Goal: Task Accomplishment & Management: Manage account settings

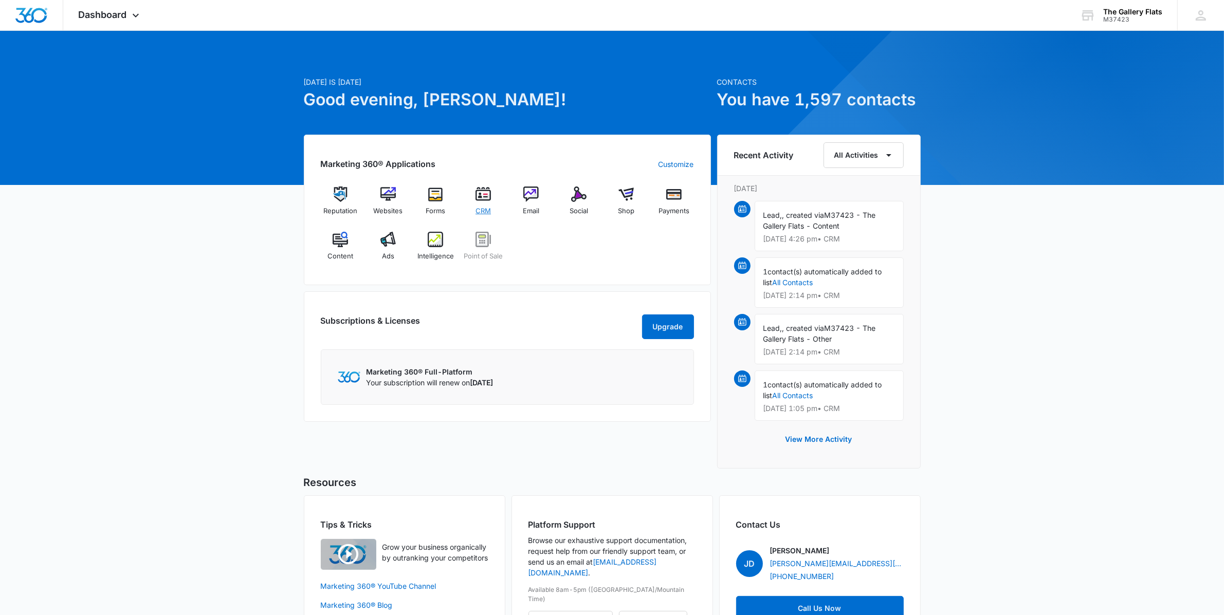
click at [490, 198] on div "CRM" at bounding box center [484, 205] width 40 height 36
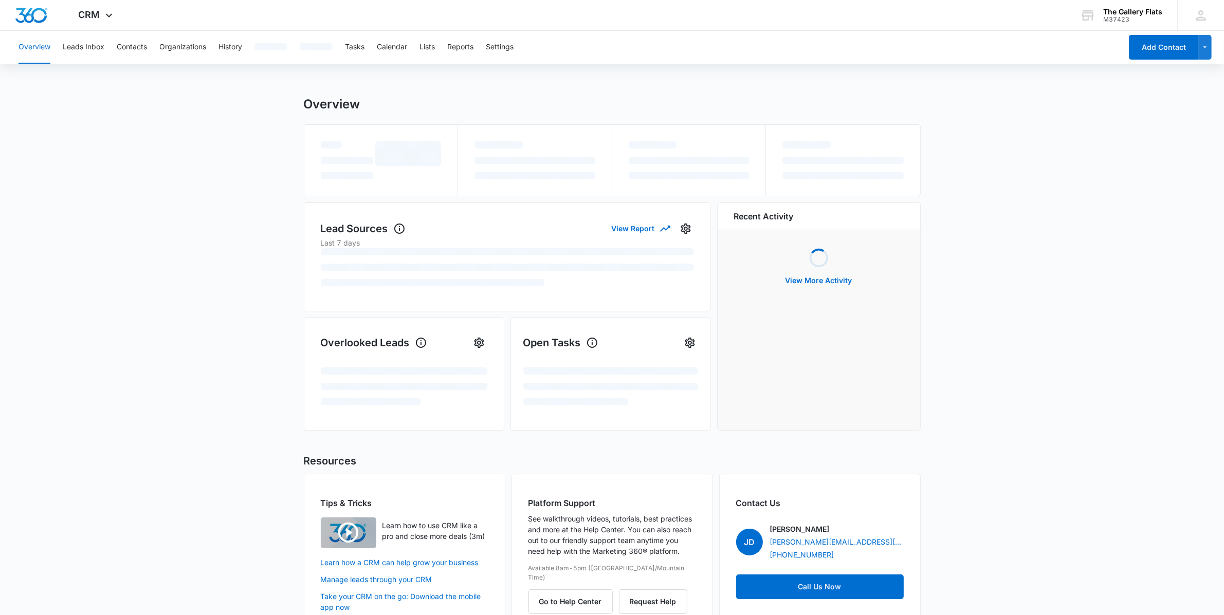
click at [1157, 61] on div "Overview Leads Inbox Contacts Organizations History Tasks Calendar Lists Report…" at bounding box center [612, 47] width 1224 height 33
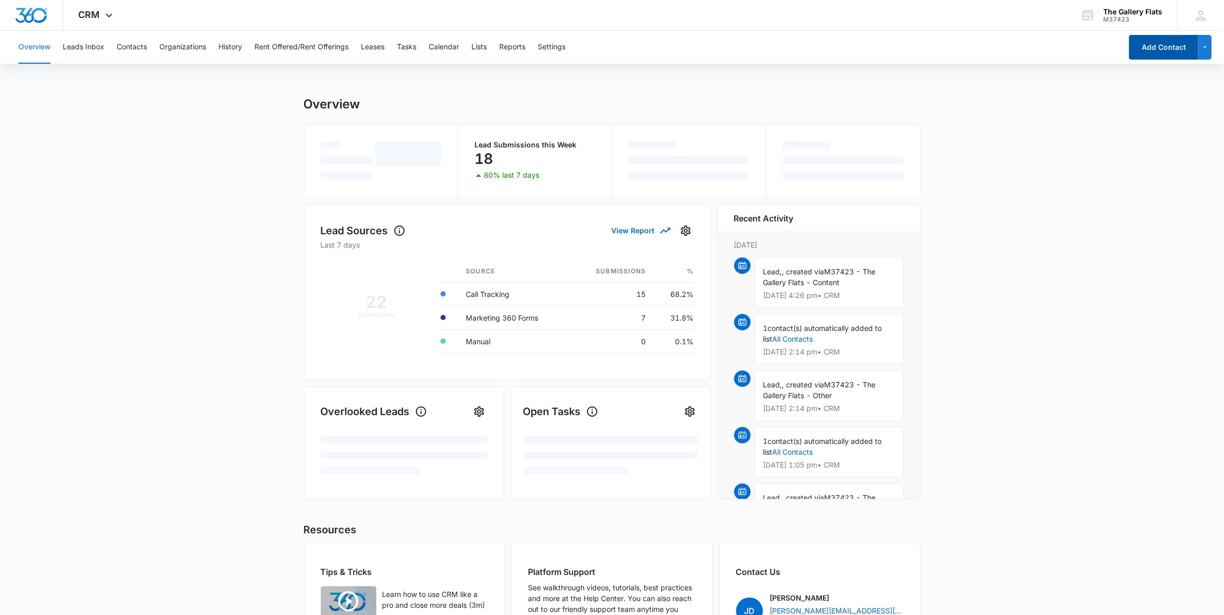
click at [1164, 47] on button "Add Contact" at bounding box center [1163, 47] width 69 height 25
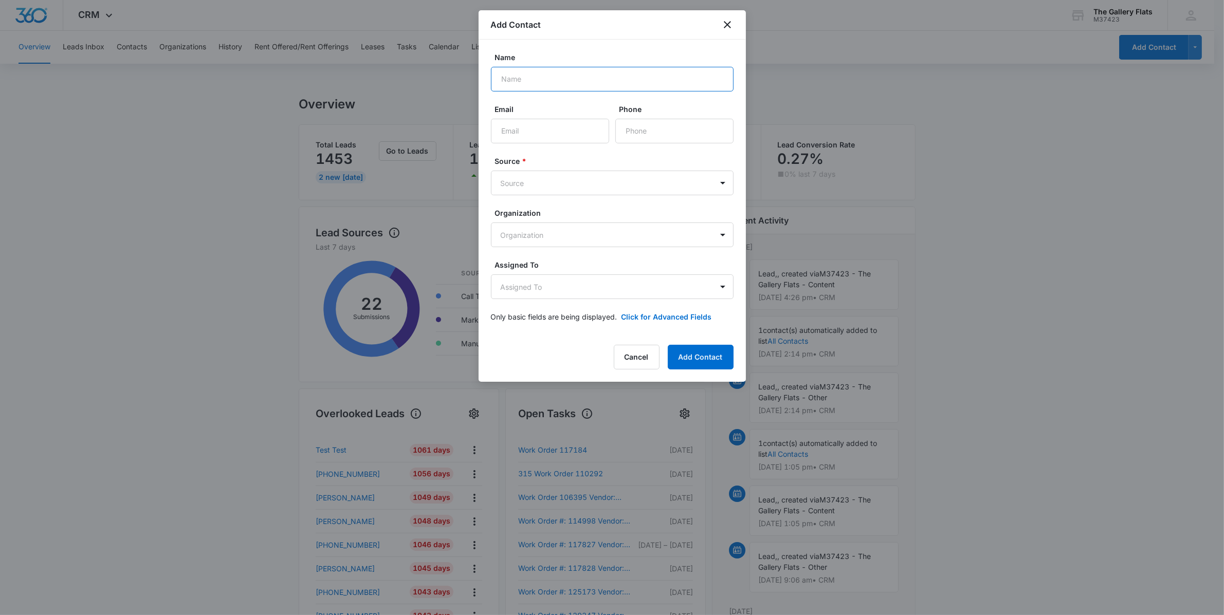
click at [559, 85] on input "Name" at bounding box center [612, 79] width 243 height 25
type input "[PERSON_NAME]"
click at [544, 128] on input "Email" at bounding box center [550, 131] width 118 height 25
type input "[EMAIL_ADDRESS][DOMAIN_NAME]"
type input "[PHONE_NUMBER]"
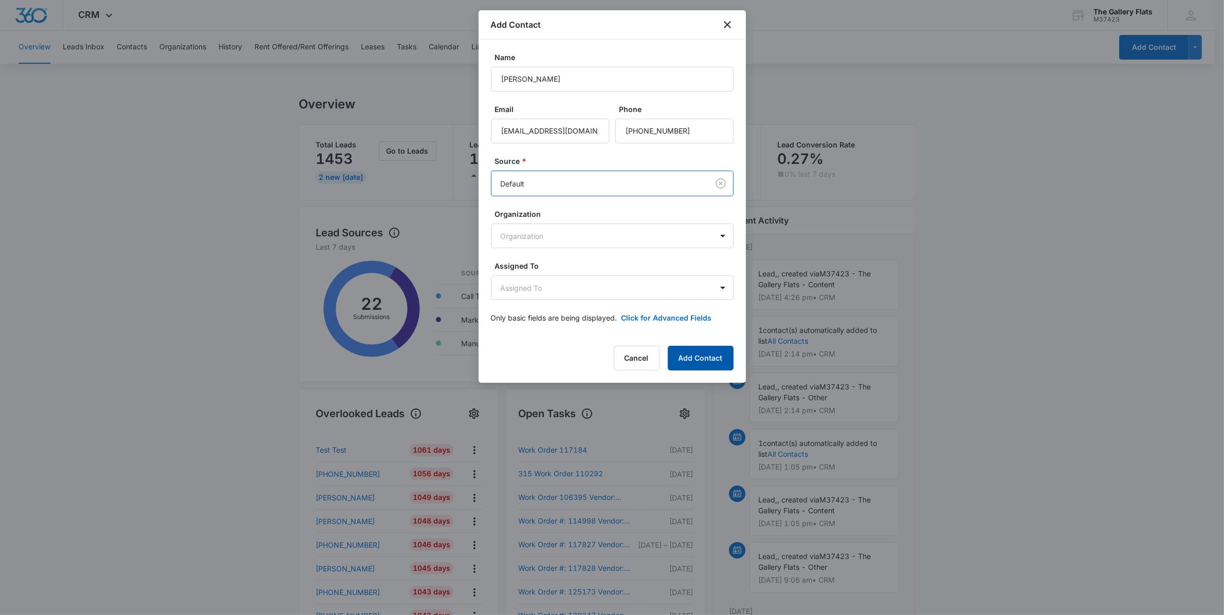
click at [694, 349] on button "Add Contact" at bounding box center [701, 358] width 66 height 25
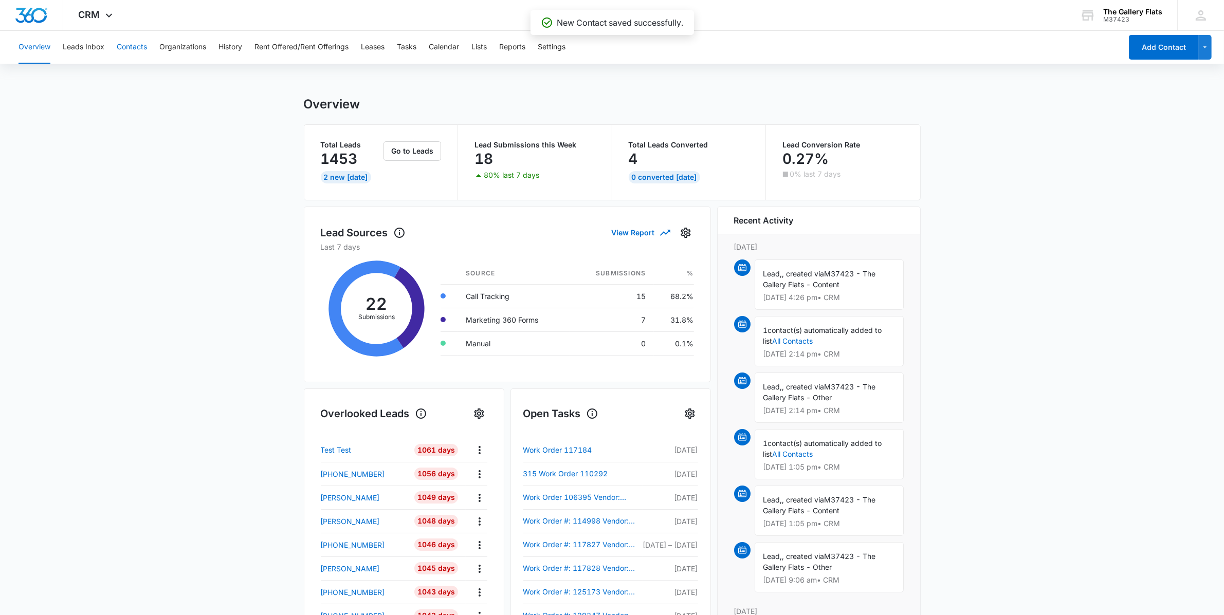
click at [119, 56] on button "Contacts" at bounding box center [132, 47] width 30 height 33
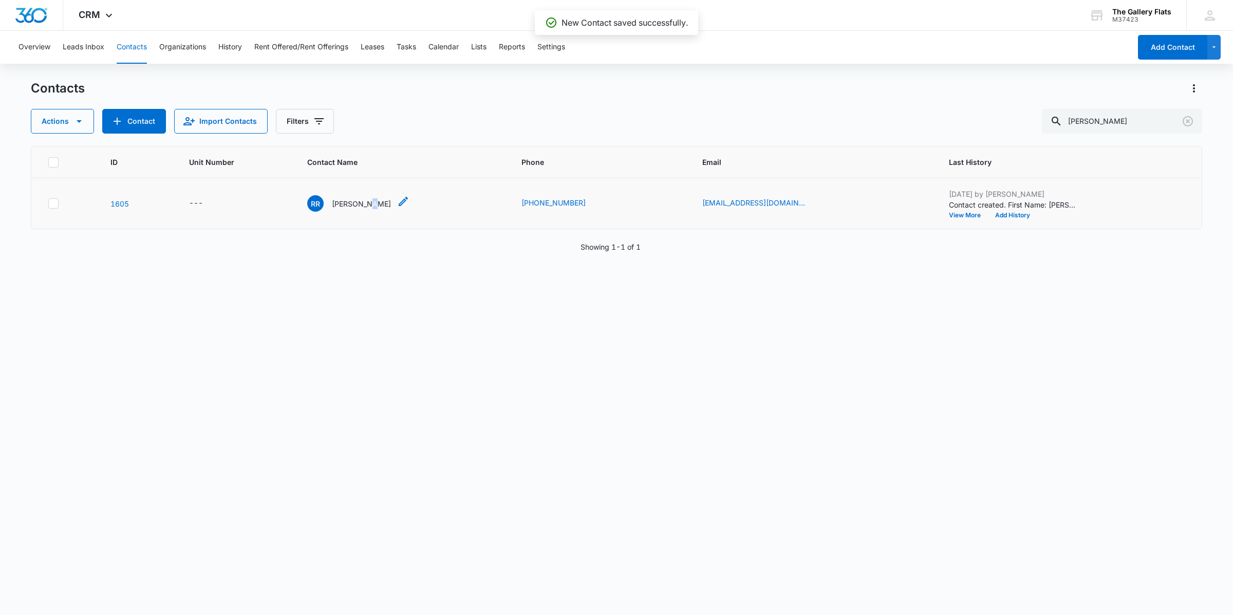
click at [380, 204] on p "[PERSON_NAME]" at bounding box center [361, 203] width 59 height 11
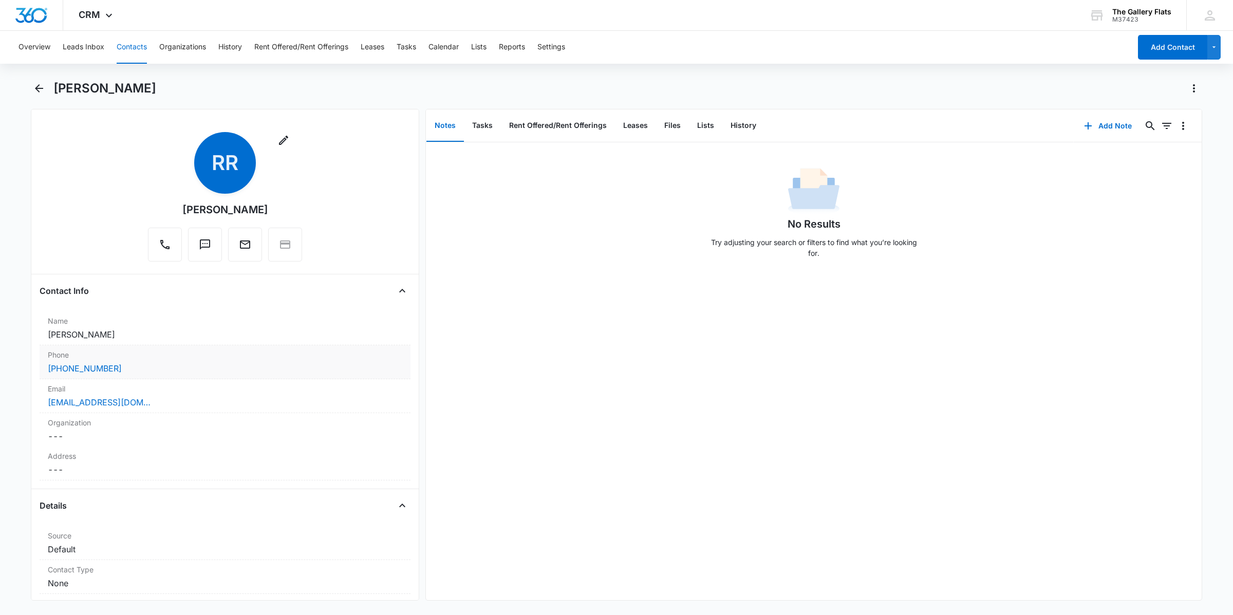
click at [114, 345] on div "Name Cancel Save Changes [PERSON_NAME]" at bounding box center [225, 328] width 371 height 34
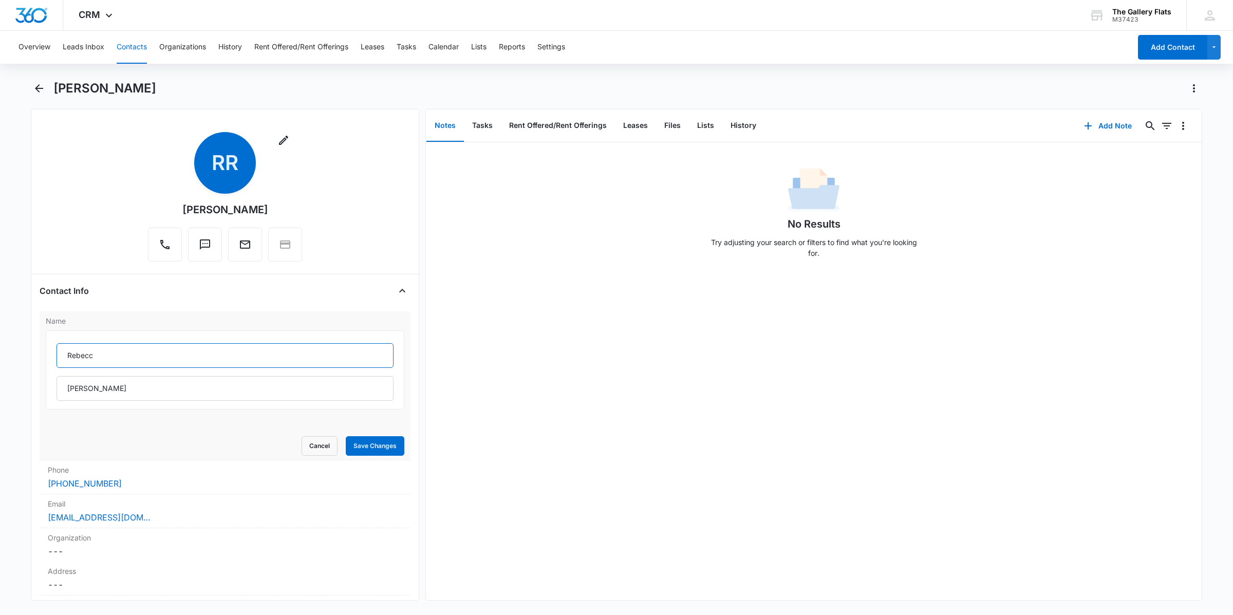
click at [122, 363] on input "Rebecc" at bounding box center [225, 355] width 337 height 25
type input "[PERSON_NAME]"
type input "M"
type input "a"
type input "[PERSON_NAME]"
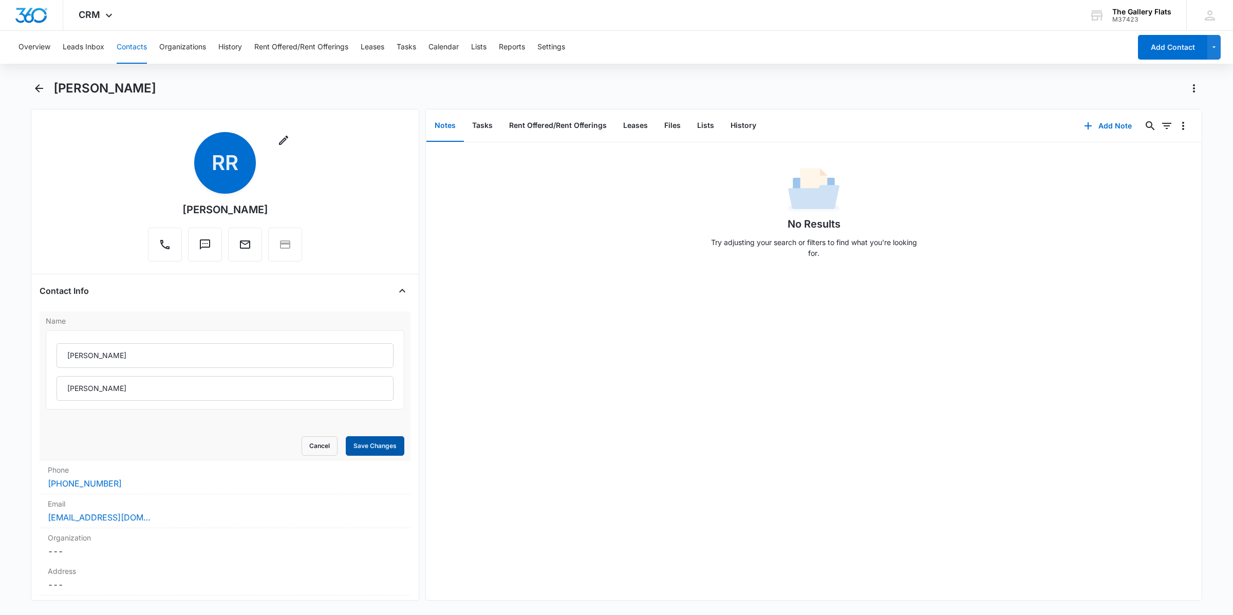
click at [376, 446] on button "Save Changes" at bounding box center [375, 446] width 59 height 20
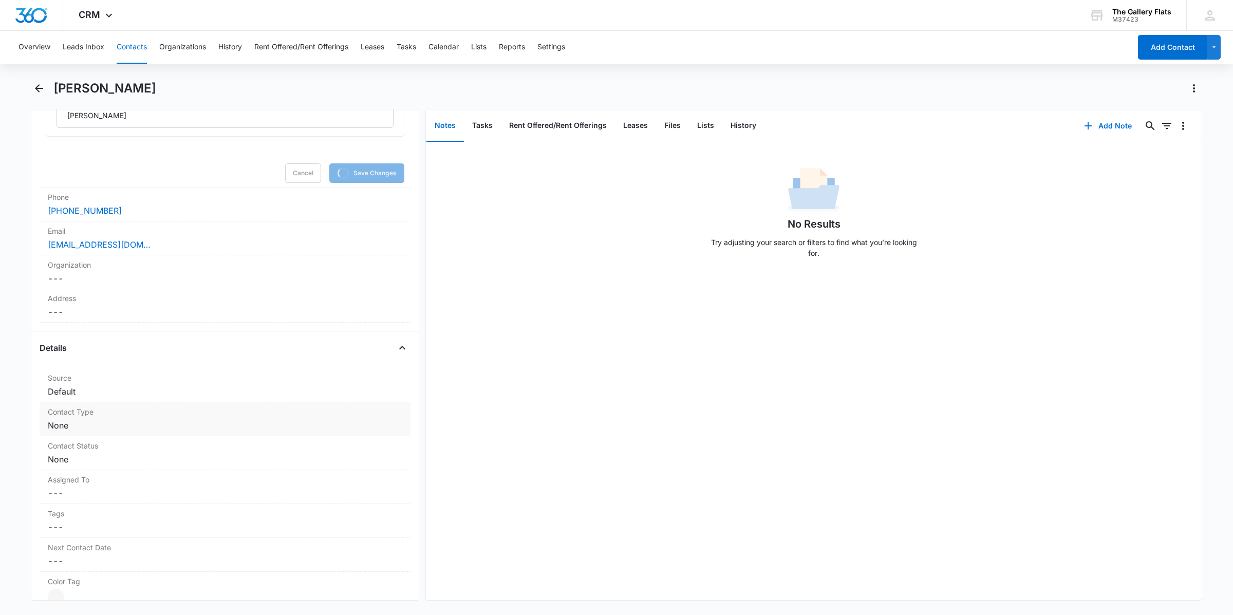
scroll to position [278, 0]
click at [117, 414] on div "Contact Type Cancel Save Changes None" at bounding box center [225, 414] width 371 height 34
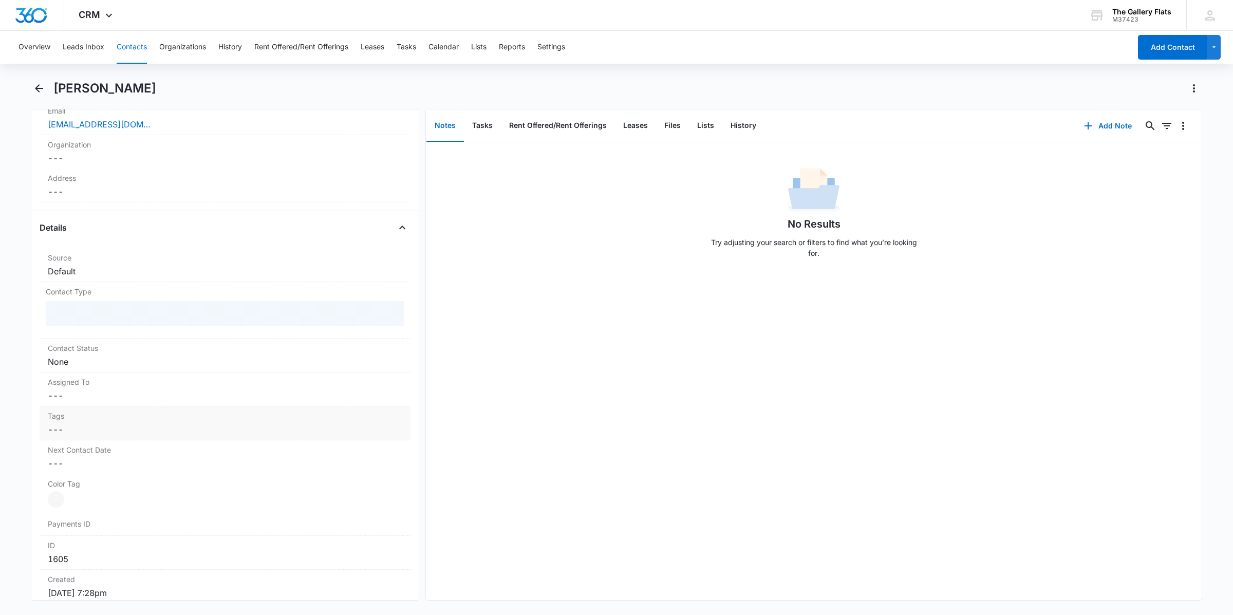
scroll to position [258, 0]
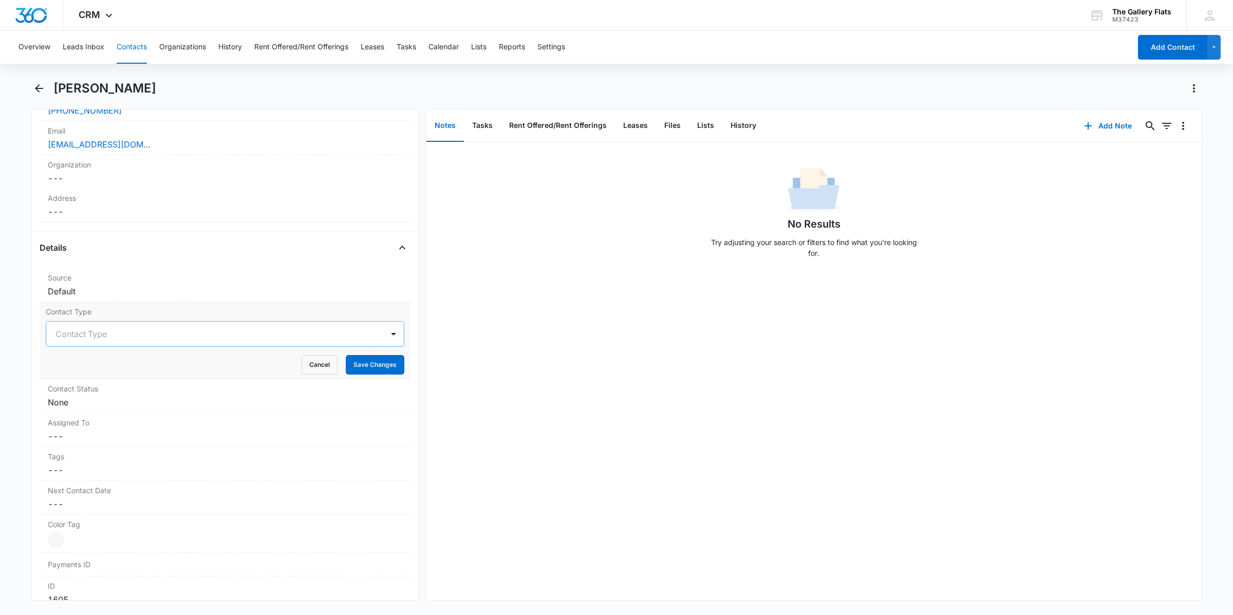
click at [98, 340] on div at bounding box center [213, 334] width 315 height 14
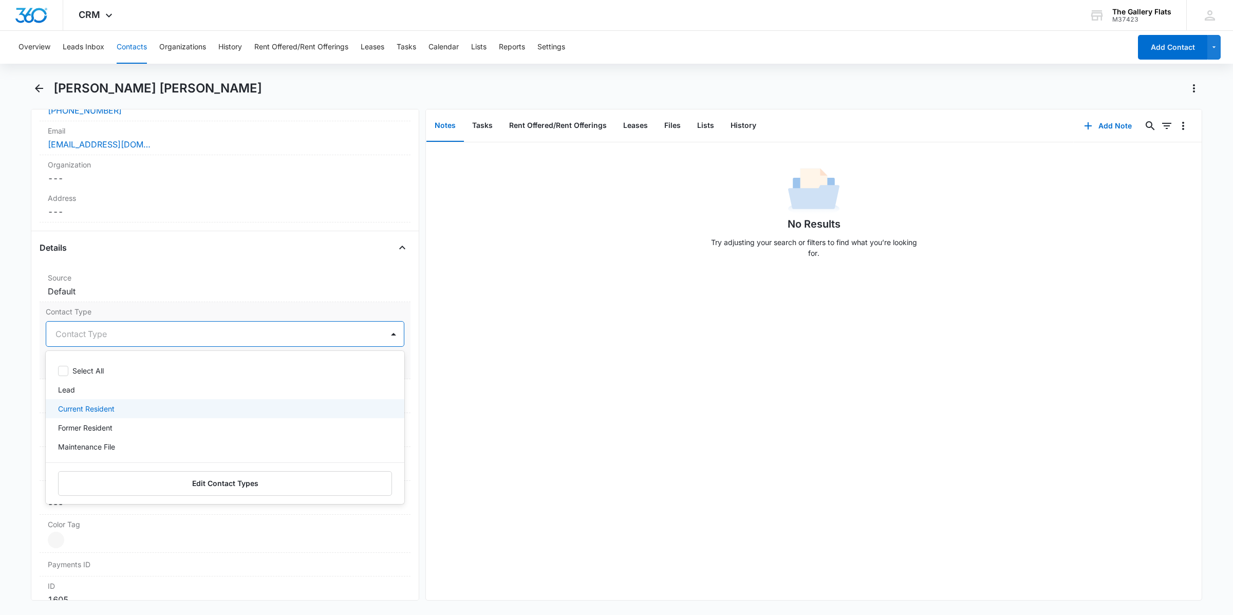
click at [97, 414] on p "Current Resident" at bounding box center [86, 408] width 57 height 11
click at [144, 337] on div at bounding box center [250, 334] width 239 height 14
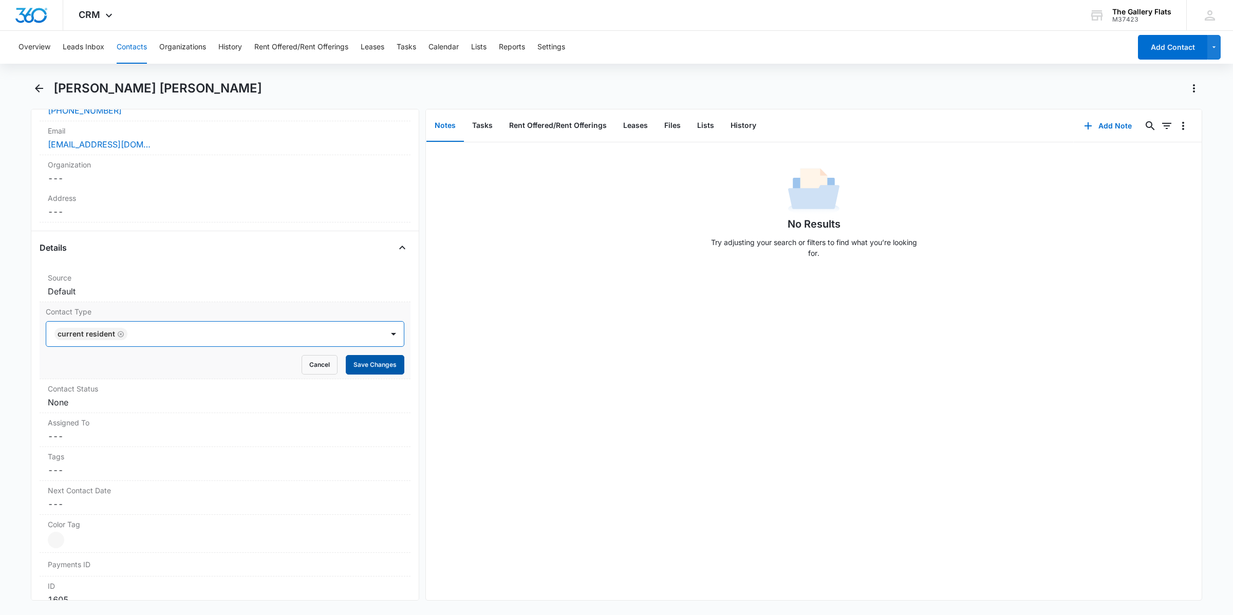
drag, startPoint x: 381, startPoint y: 365, endPoint x: 368, endPoint y: 368, distance: 13.8
click at [381, 365] on button "Save Changes" at bounding box center [375, 365] width 59 height 20
click at [132, 397] on dd "Cancel Save Changes None" at bounding box center [225, 402] width 355 height 12
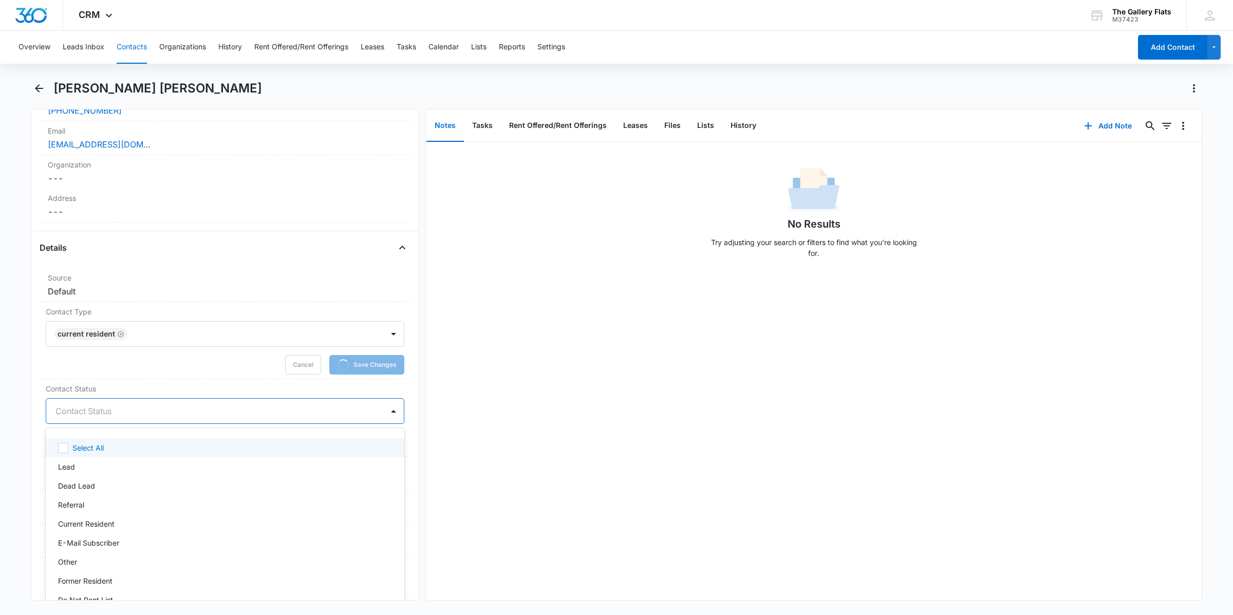
click at [91, 415] on div at bounding box center [213, 411] width 315 height 14
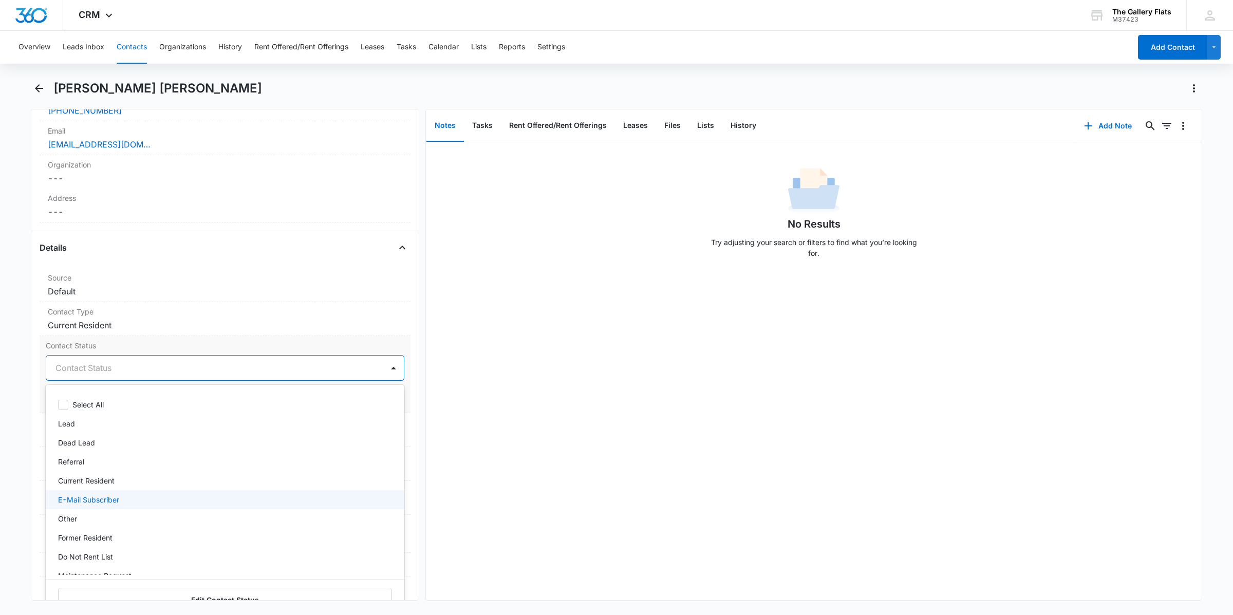
click at [91, 528] on div "Other" at bounding box center [225, 518] width 359 height 19
click at [86, 479] on p "Current Resident" at bounding box center [86, 480] width 57 height 11
click at [90, 524] on div "Other" at bounding box center [224, 521] width 332 height 12
click at [86, 500] on p "E-Mail Subscriber" at bounding box center [88, 501] width 61 height 11
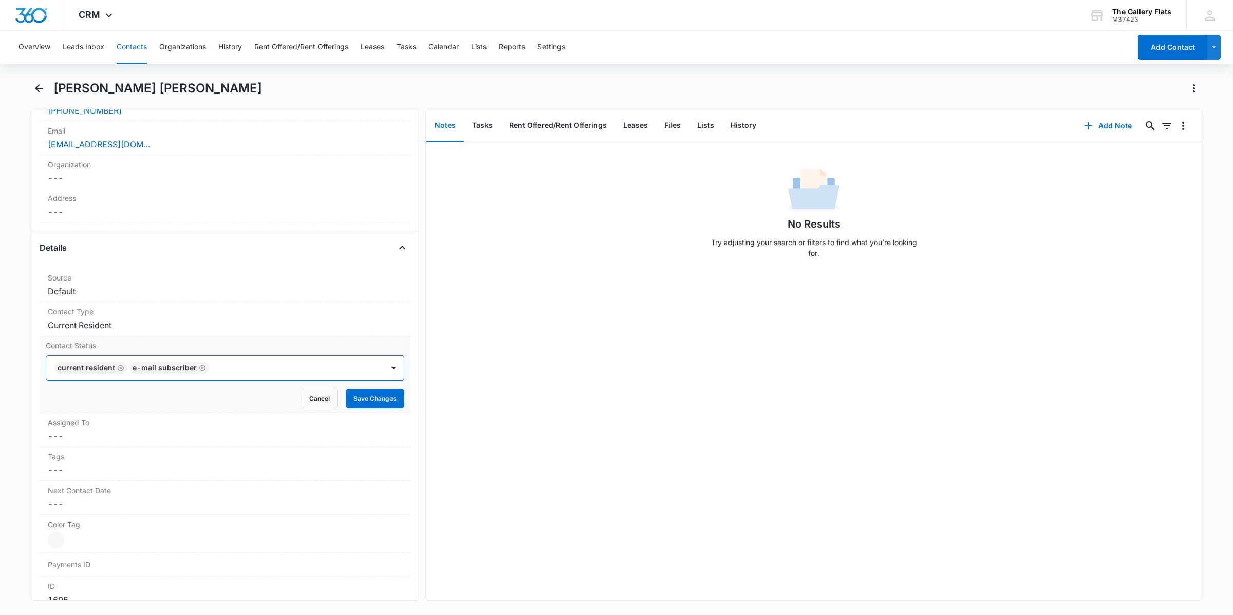
click at [234, 365] on div at bounding box center [291, 368] width 158 height 14
click at [346, 402] on button "Save Changes" at bounding box center [375, 399] width 59 height 20
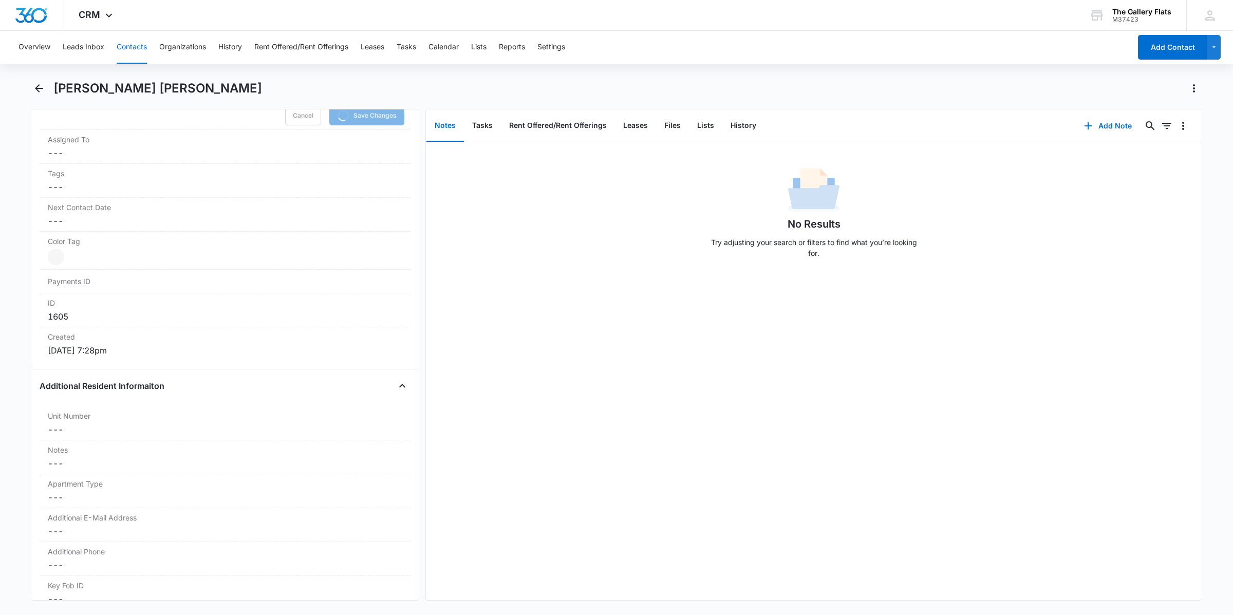
scroll to position [815, 0]
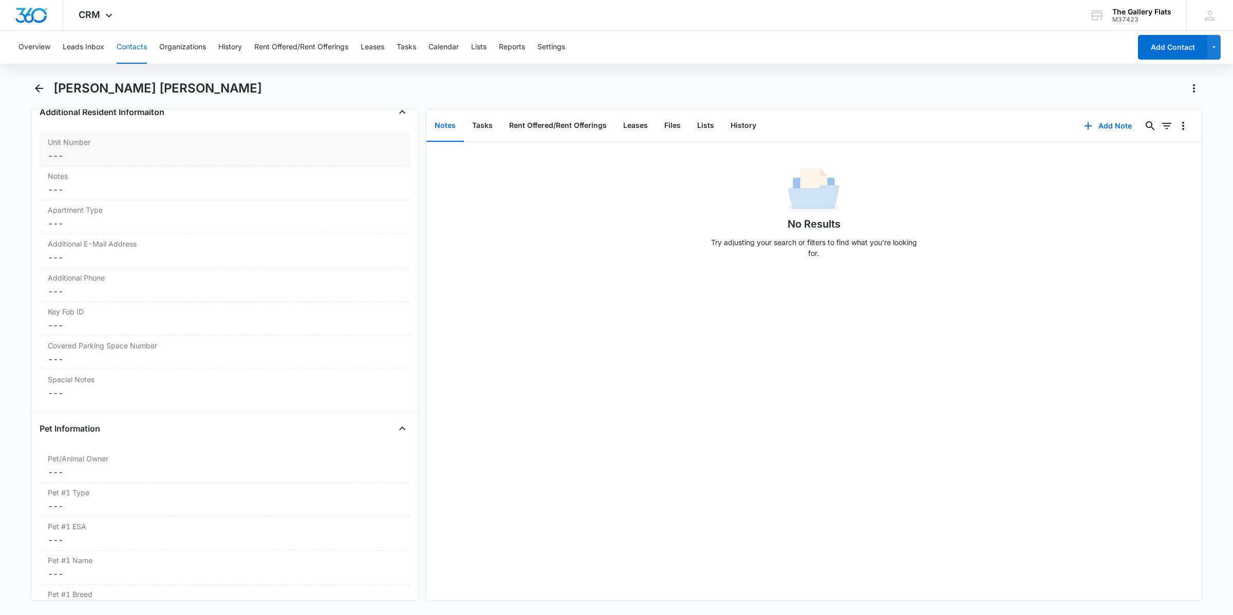
click at [123, 165] on div "Unit Number Cancel Save Changes ---" at bounding box center [225, 150] width 371 height 34
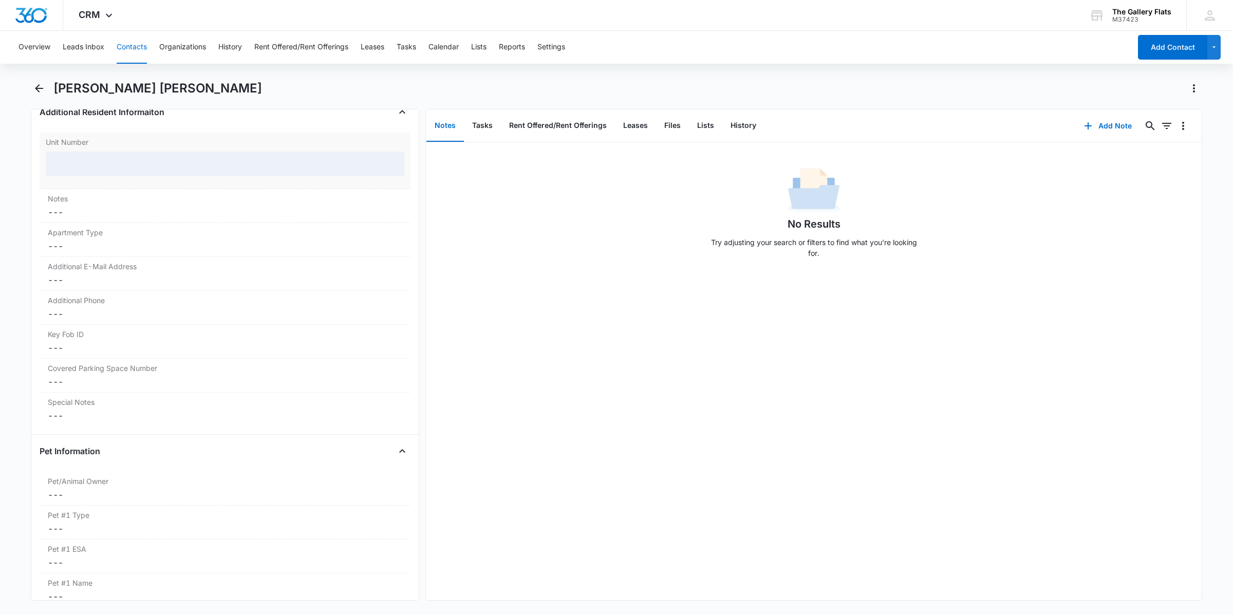
drag, startPoint x: 122, startPoint y: 171, endPoint x: 120, endPoint y: 166, distance: 5.7
click at [121, 169] on div at bounding box center [225, 164] width 359 height 25
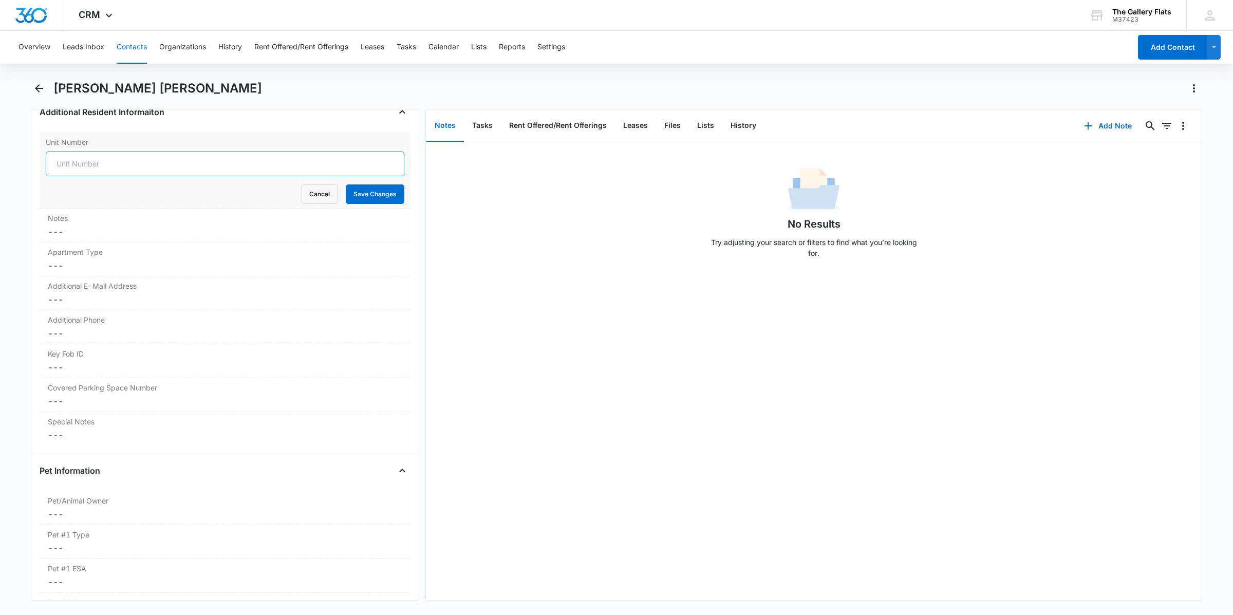
click at [120, 166] on input "Unit Number" at bounding box center [225, 164] width 359 height 25
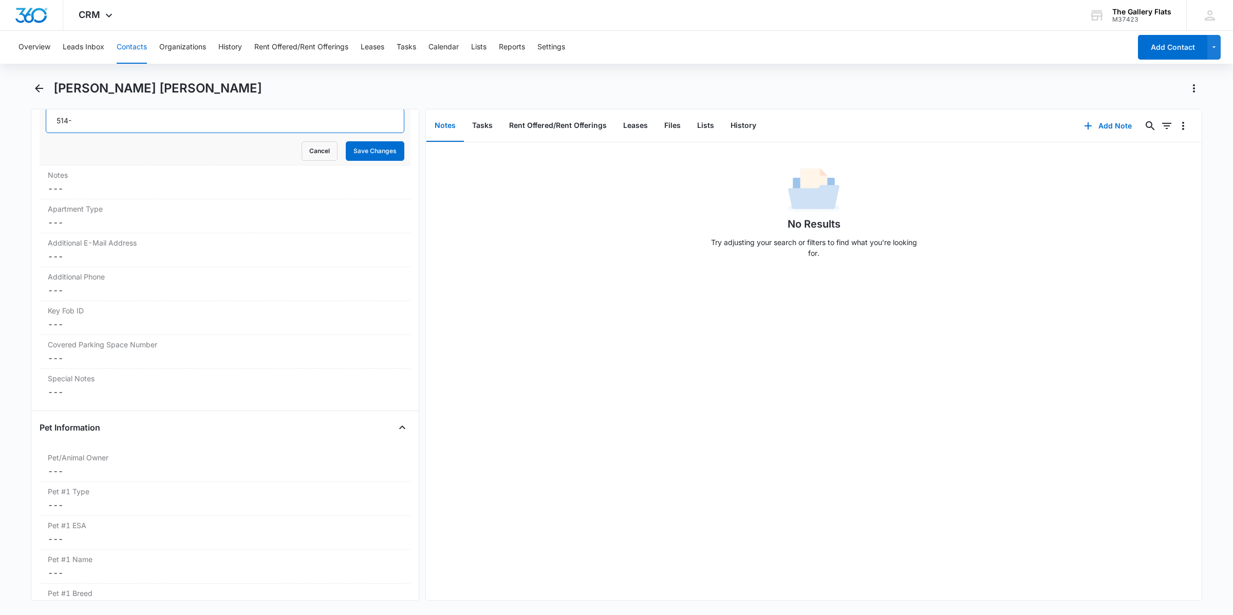
scroll to position [772, 0]
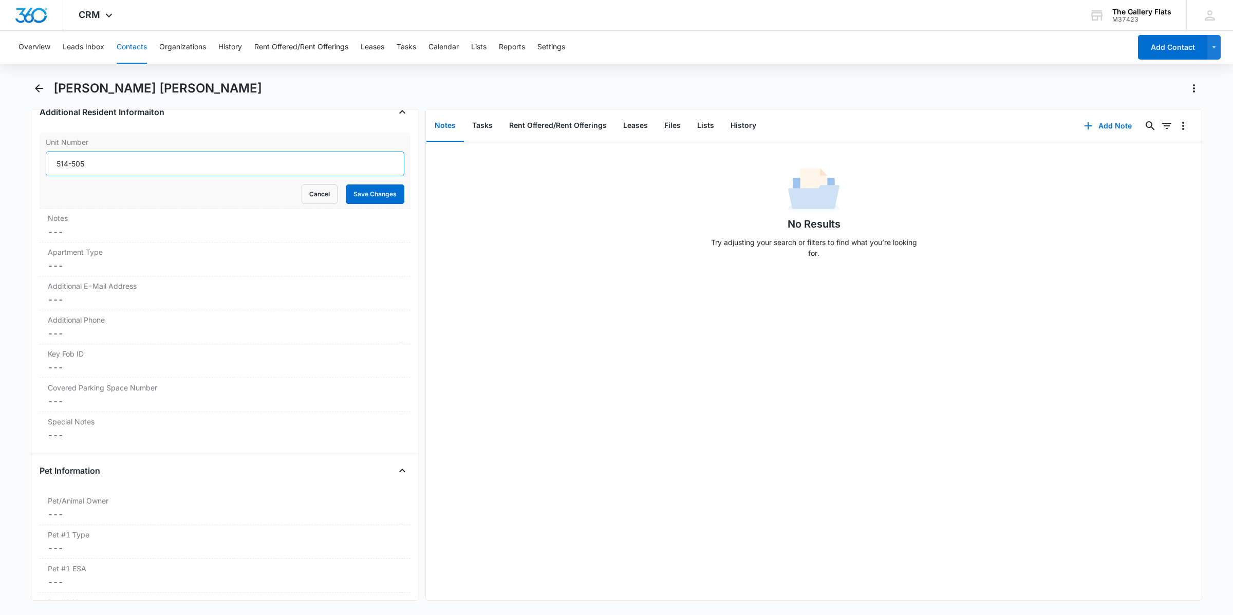
type input "514-505"
click at [346, 184] on button "Save Changes" at bounding box center [375, 194] width 59 height 20
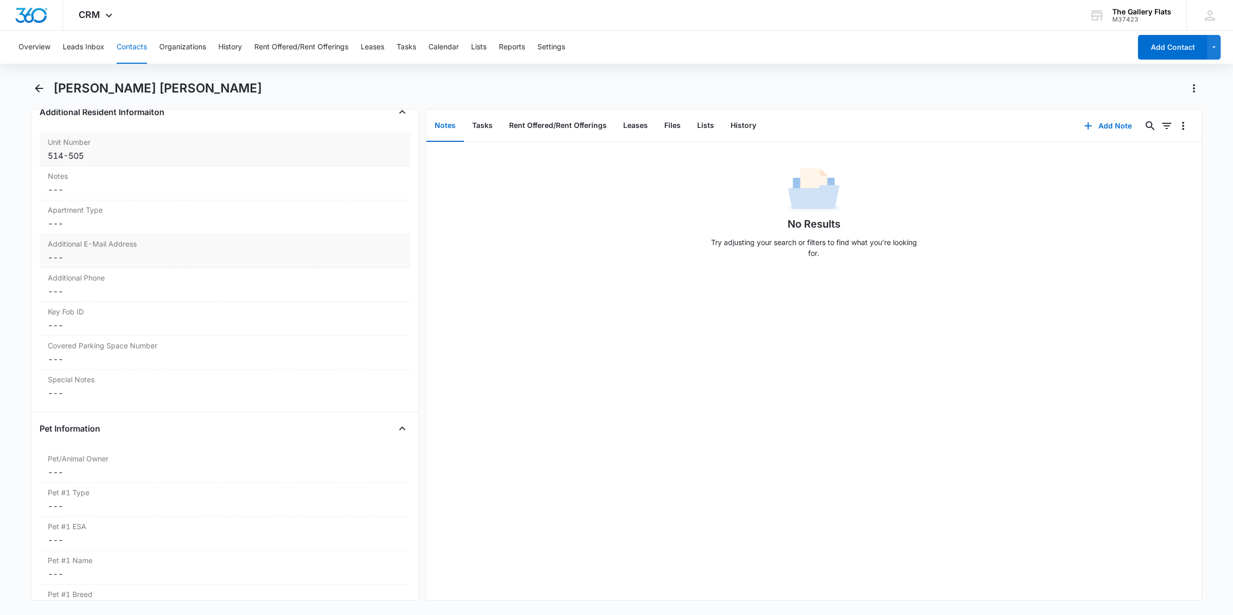
click at [109, 237] on div "Additional E-Mail Address Cancel Save Changes ---" at bounding box center [225, 251] width 371 height 34
click at [104, 227] on dd "Cancel Save Changes ---" at bounding box center [225, 223] width 355 height 12
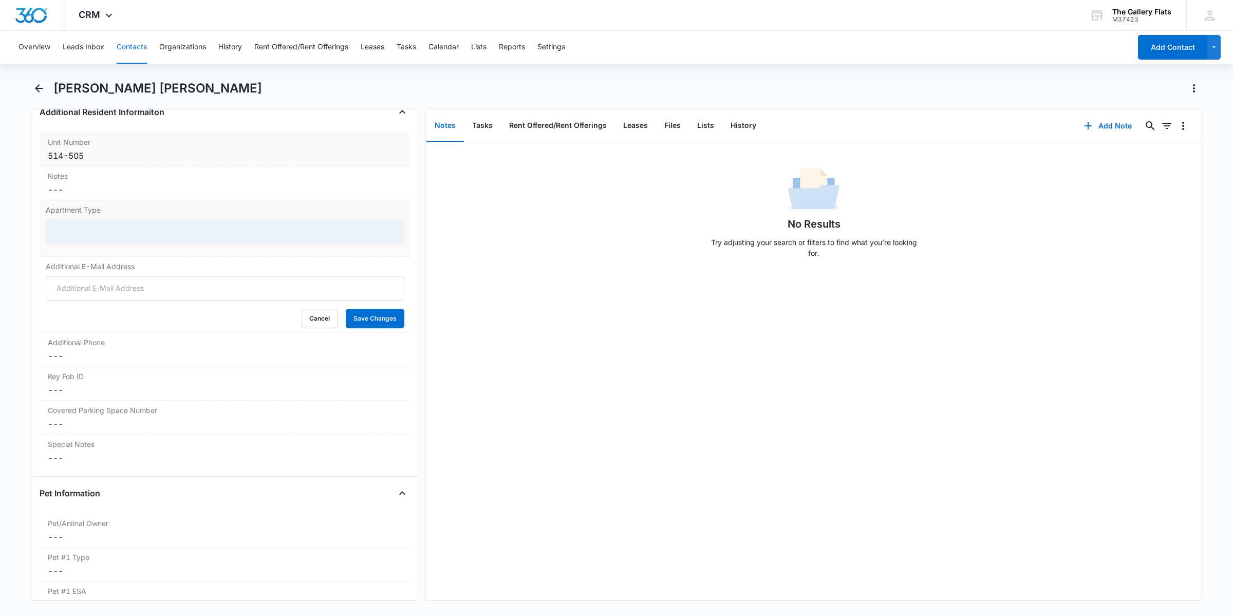
click at [106, 239] on div at bounding box center [225, 231] width 359 height 25
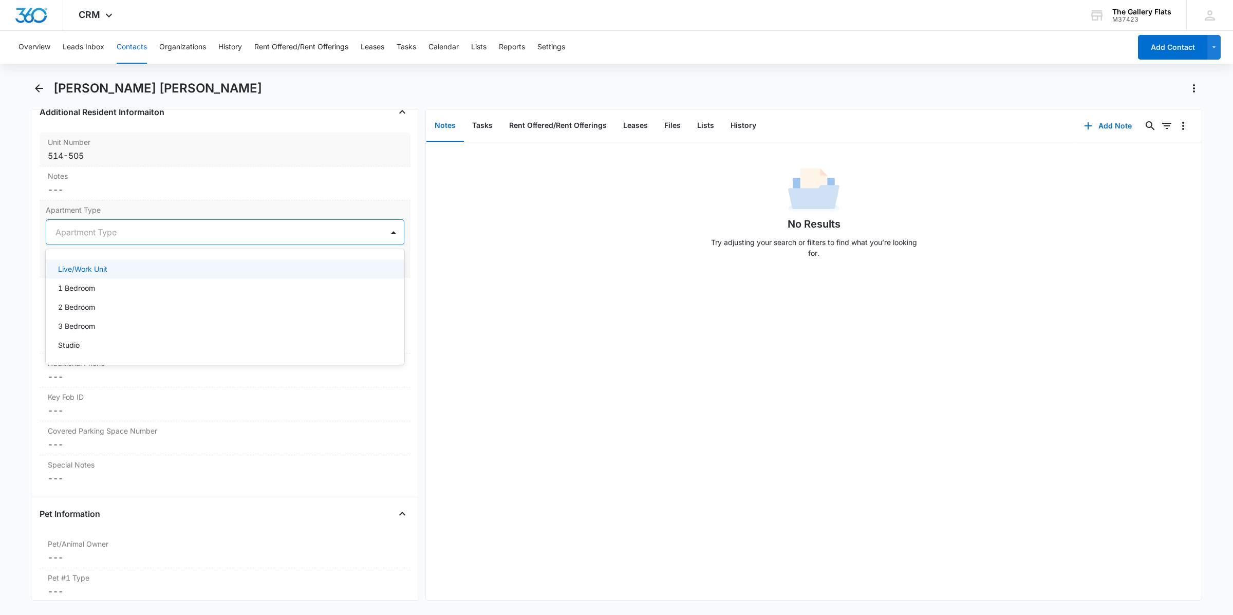
click at [106, 225] on div "Apartment Type" at bounding box center [214, 232] width 337 height 25
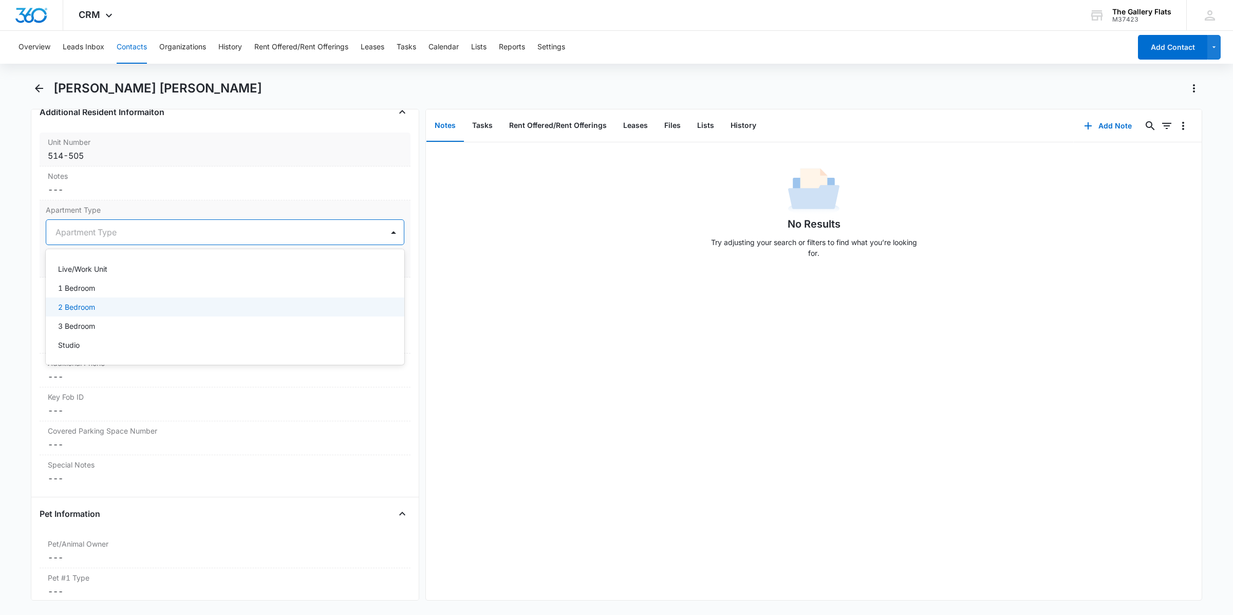
click at [112, 310] on div "2 Bedroom" at bounding box center [224, 307] width 332 height 11
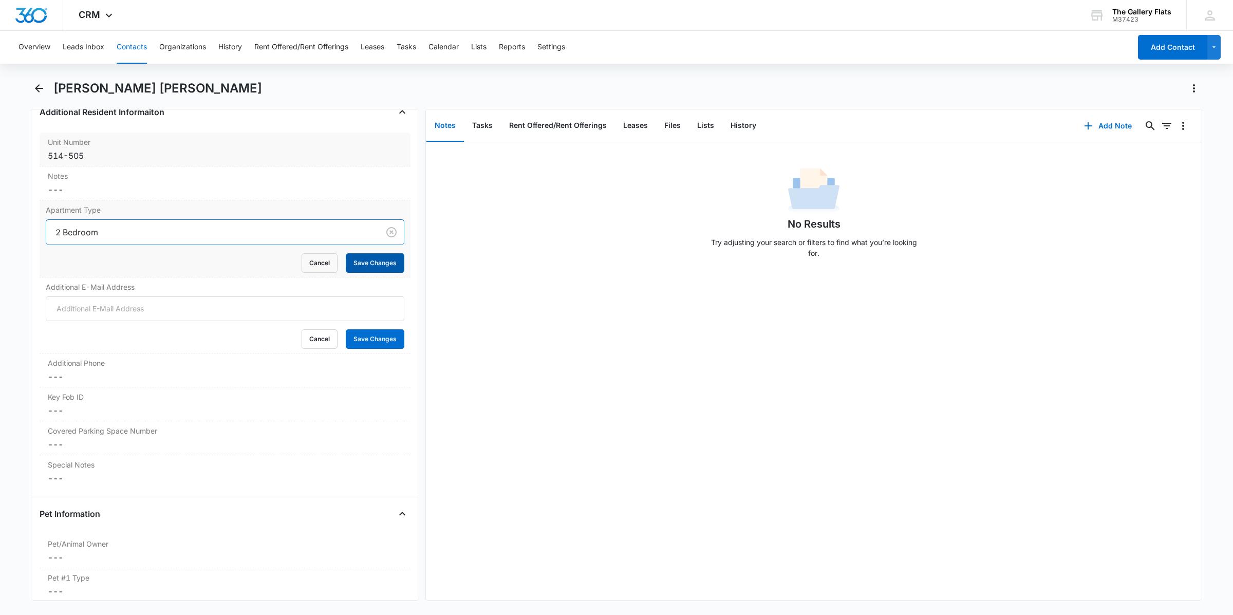
click at [377, 255] on button "Save Changes" at bounding box center [375, 263] width 59 height 20
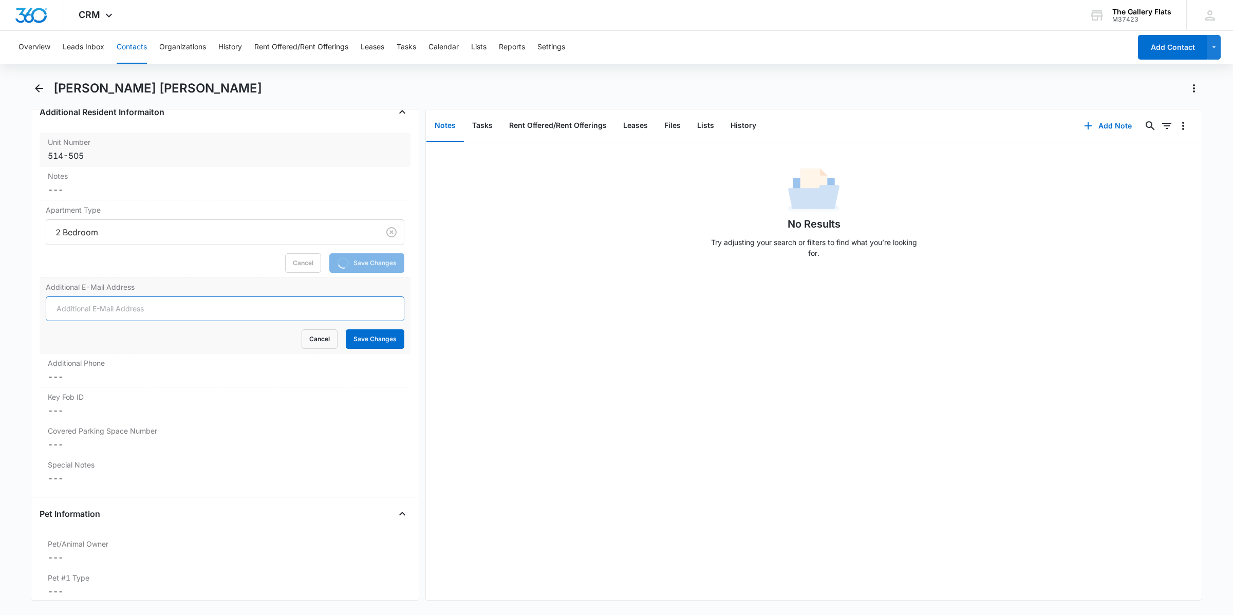
click at [268, 313] on input "Additional E-Mail Address" at bounding box center [225, 309] width 359 height 25
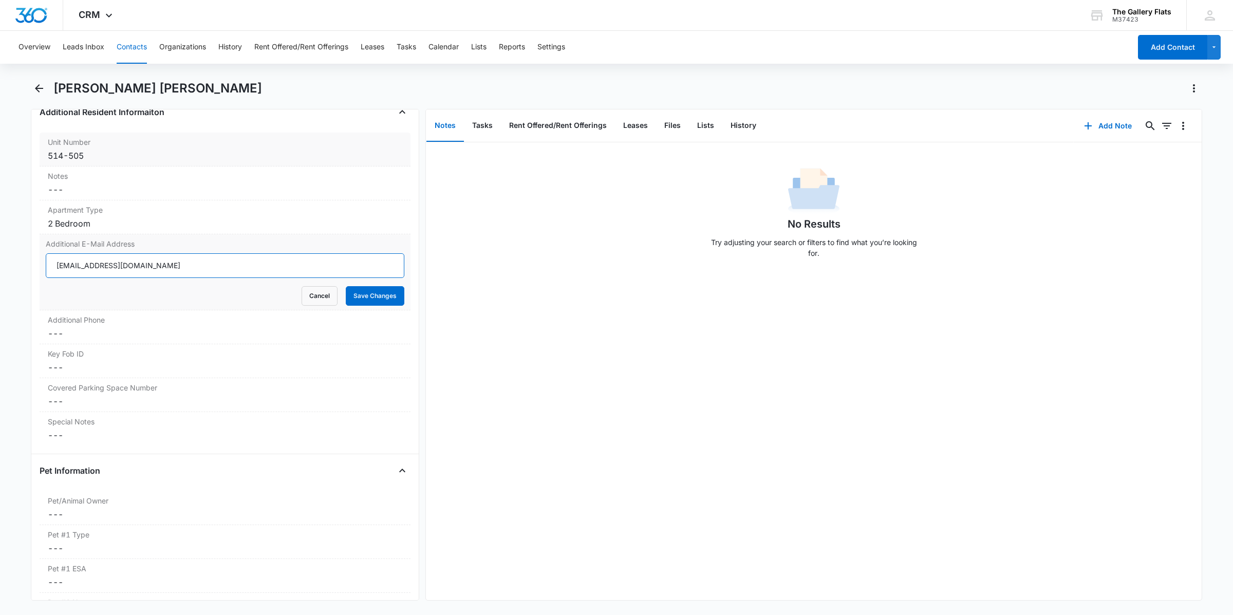
type input "[EMAIL_ADDRESS][DOMAIN_NAME]"
click at [346, 303] on button "Save Changes" at bounding box center [375, 296] width 59 height 20
click at [290, 319] on label "Additional Phone" at bounding box center [225, 320] width 355 height 11
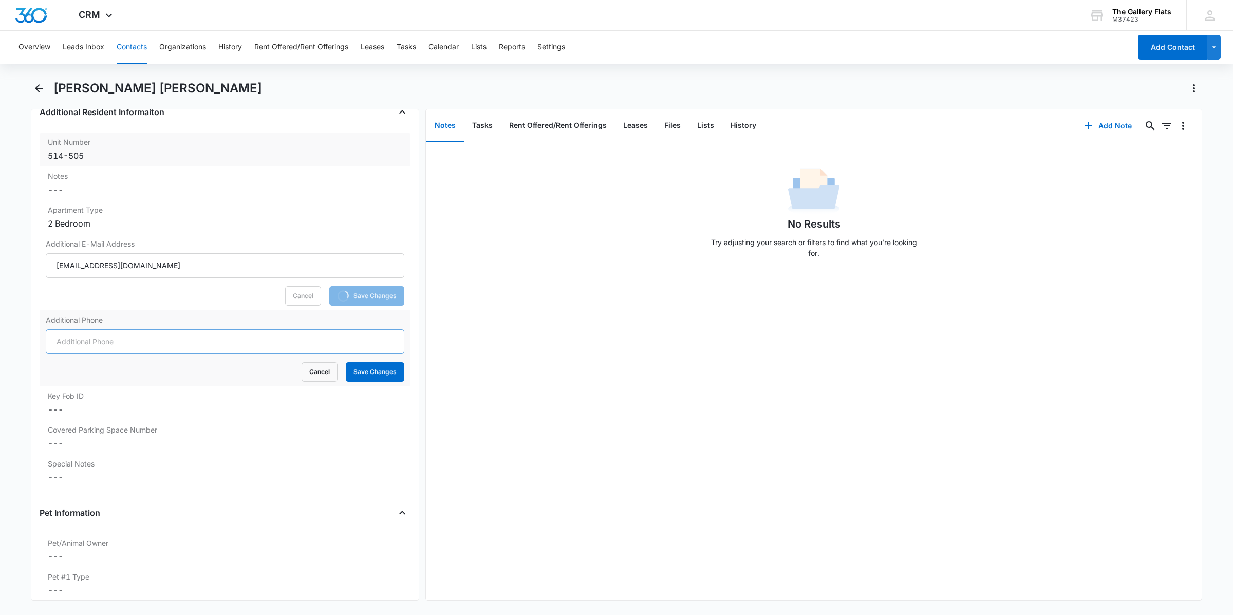
click at [285, 340] on input "Additional Phone" at bounding box center [225, 341] width 359 height 25
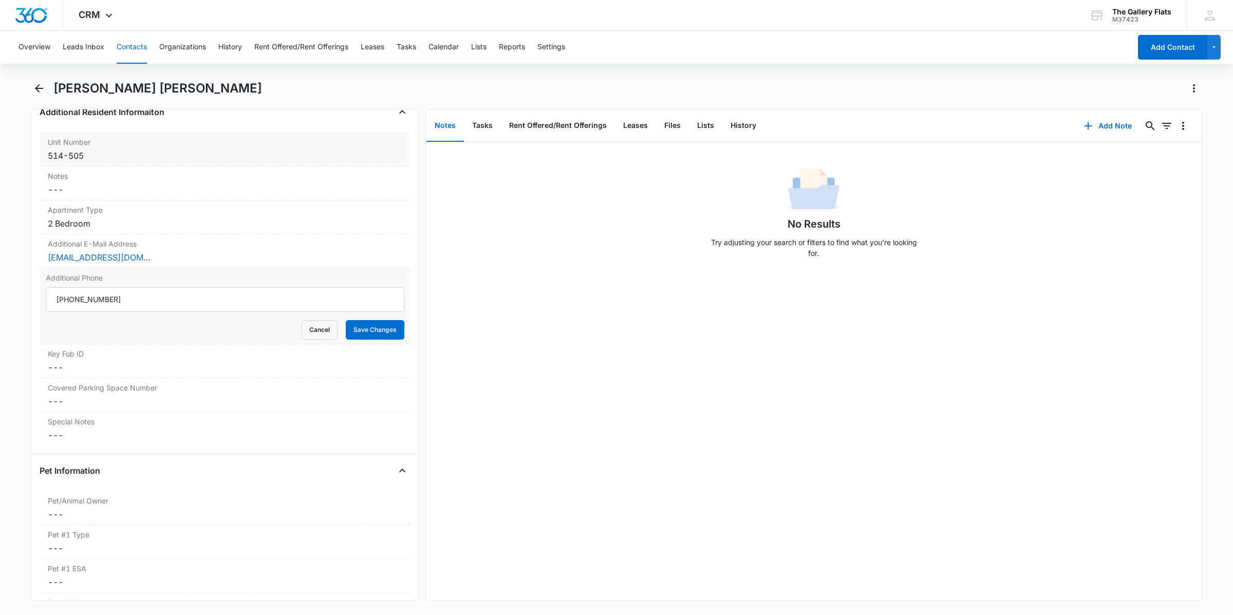
type input "[PHONE_NUMBER]"
click at [346, 320] on button "Save Changes" at bounding box center [375, 330] width 59 height 20
click at [122, 474] on dd "Cancel Save Changes ---" at bounding box center [225, 472] width 355 height 12
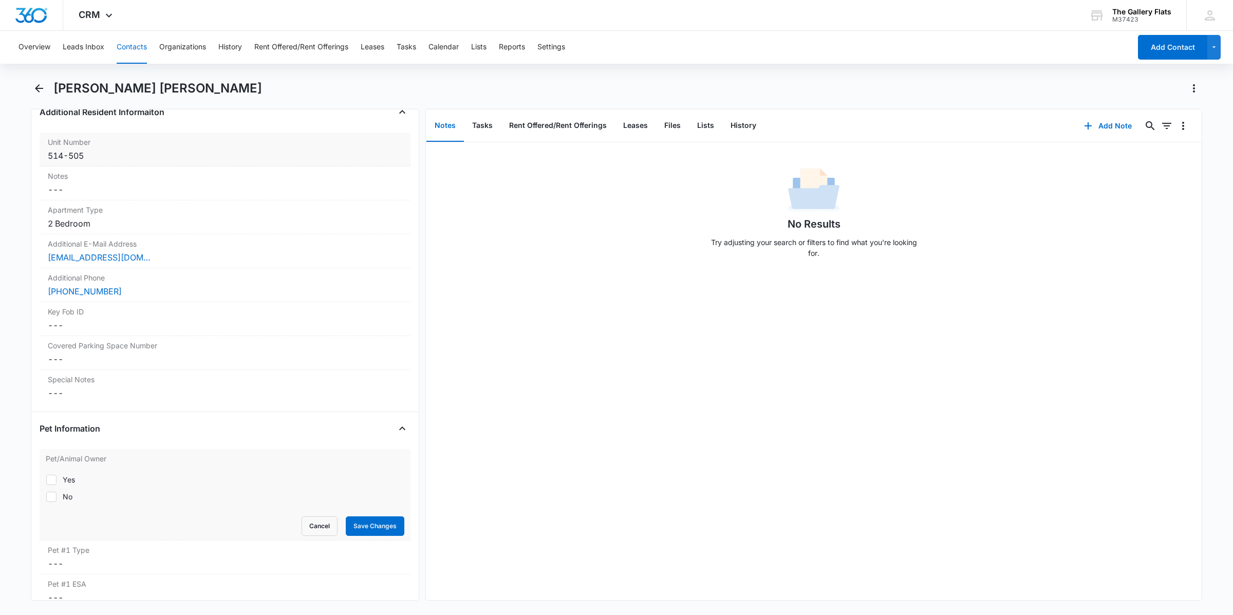
click at [80, 478] on label "Yes" at bounding box center [225, 479] width 359 height 11
click at [46, 479] on input "Yes" at bounding box center [46, 479] width 1 height 1
checkbox input "true"
click at [379, 526] on button "Save Changes" at bounding box center [375, 526] width 59 height 20
click at [39, 83] on icon "Back" at bounding box center [39, 88] width 12 height 12
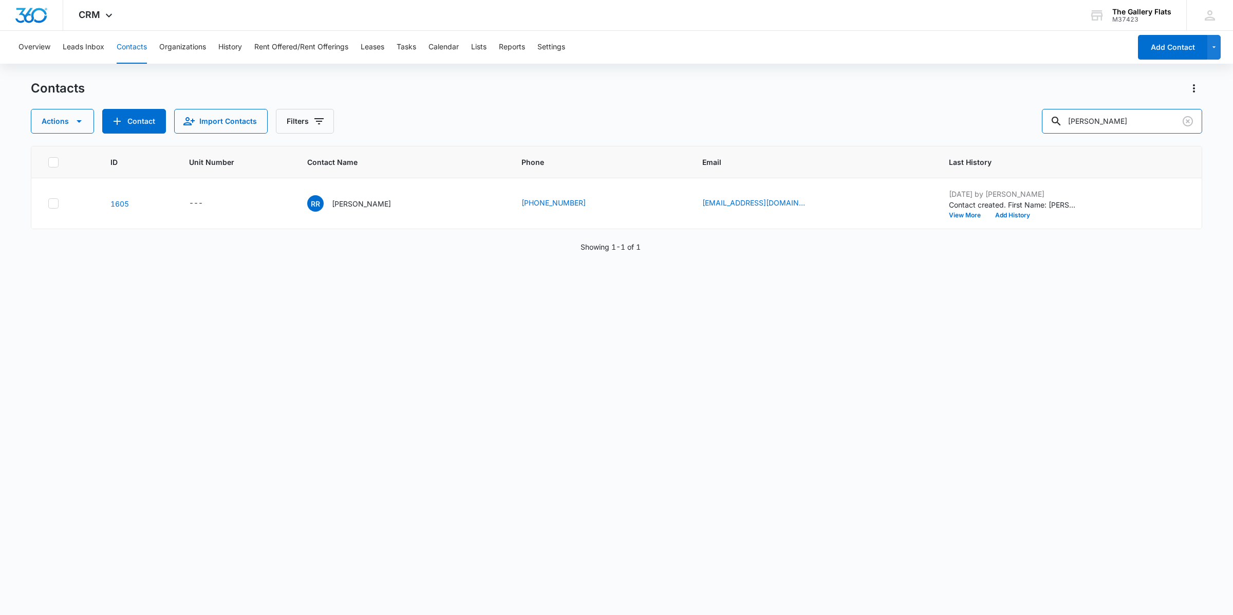
drag, startPoint x: 1150, startPoint y: 123, endPoint x: 553, endPoint y: -4, distance: 609.6
click at [553, 0] on html "CRM Apps Reputation Websites Forms CRM Email Social Shop Payments POS Content A…" at bounding box center [616, 307] width 1233 height 615
type input "205"
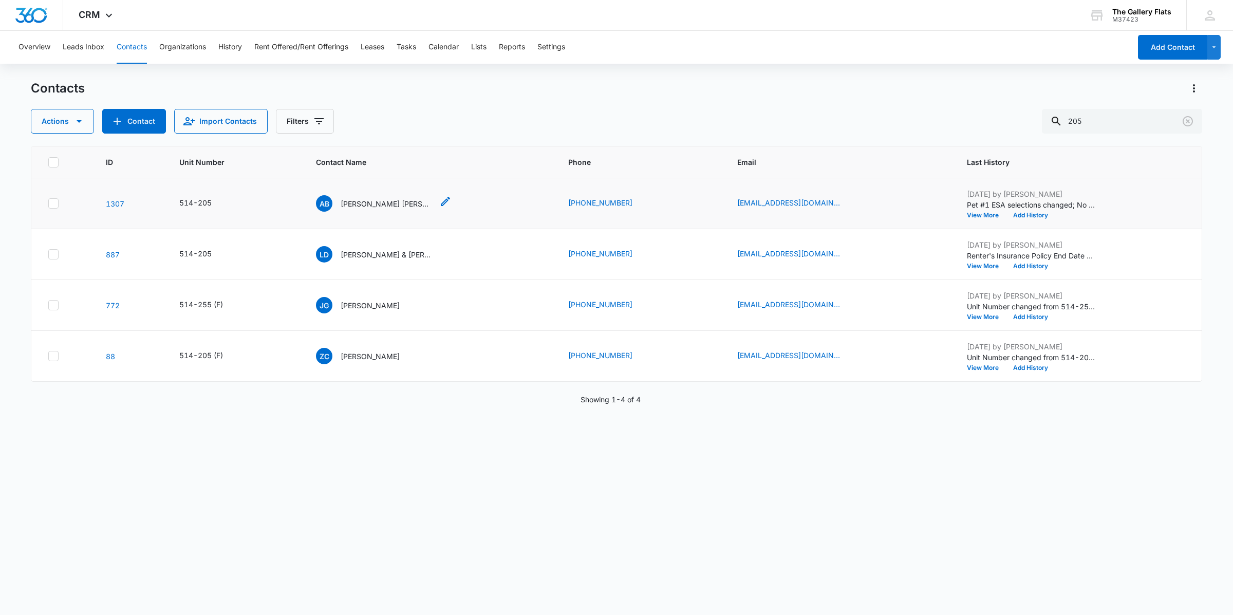
click at [393, 199] on p "[PERSON_NAME] [PERSON_NAME] & [PERSON_NAME]" at bounding box center [387, 203] width 93 height 11
